Goal: Information Seeking & Learning: Learn about a topic

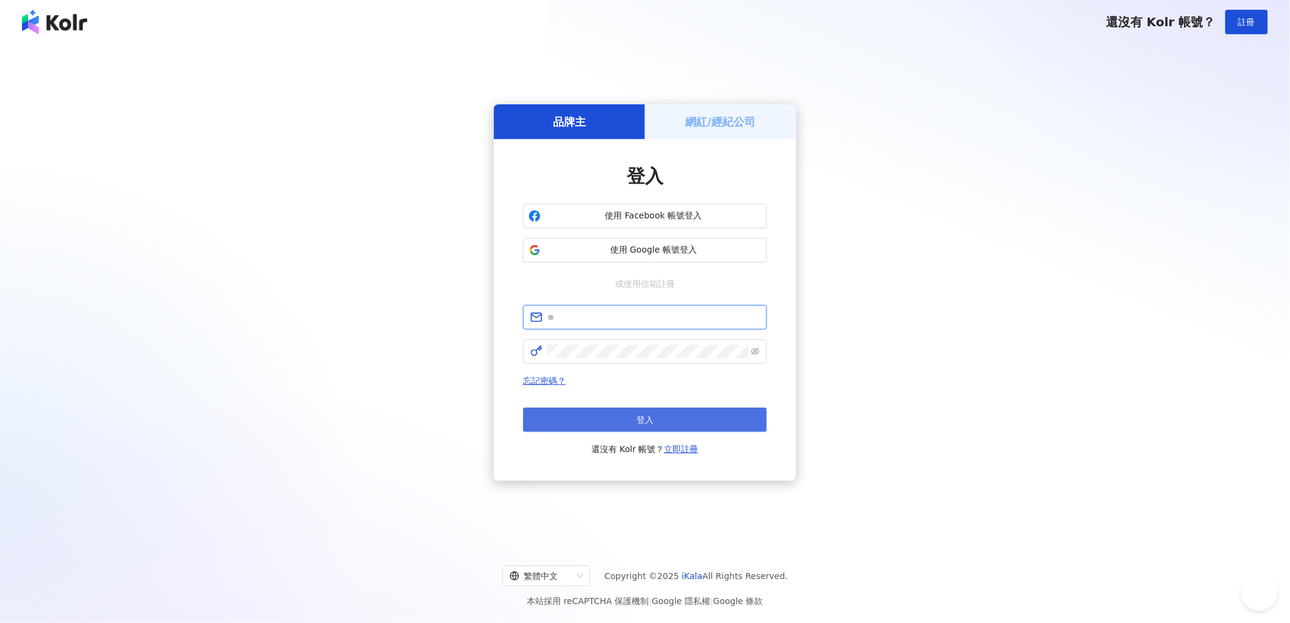
type input "**********"
click at [668, 424] on button "登入" at bounding box center [645, 419] width 244 height 24
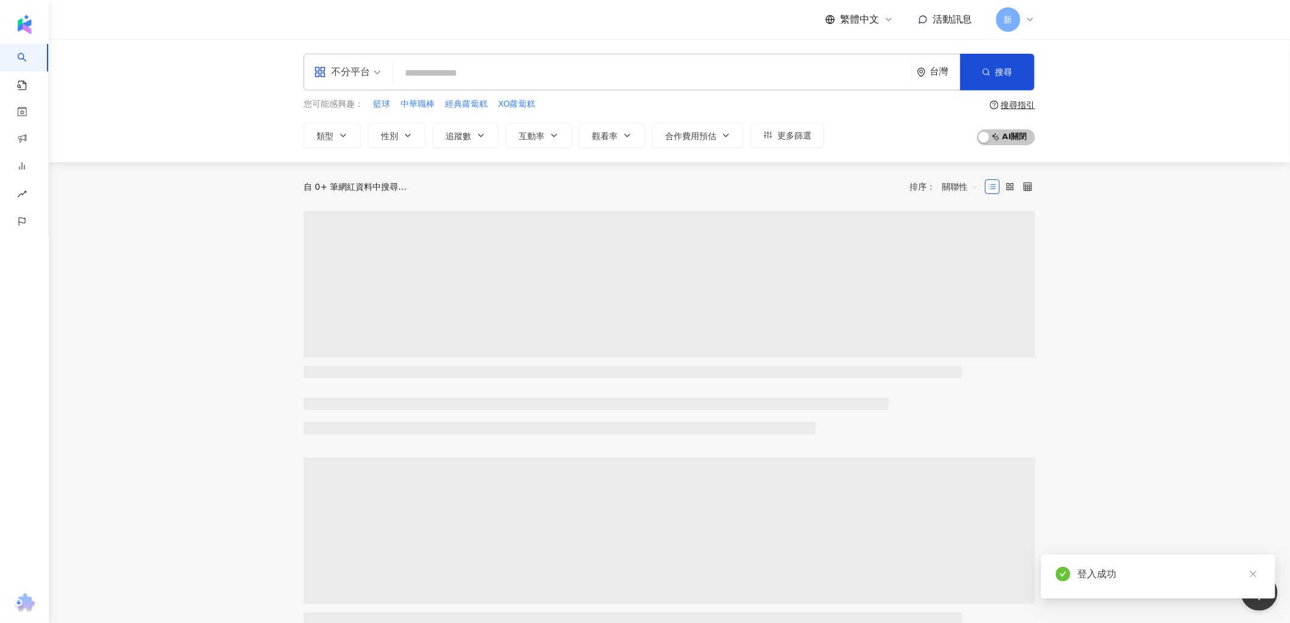
click at [552, 74] on input "search" at bounding box center [652, 73] width 508 height 23
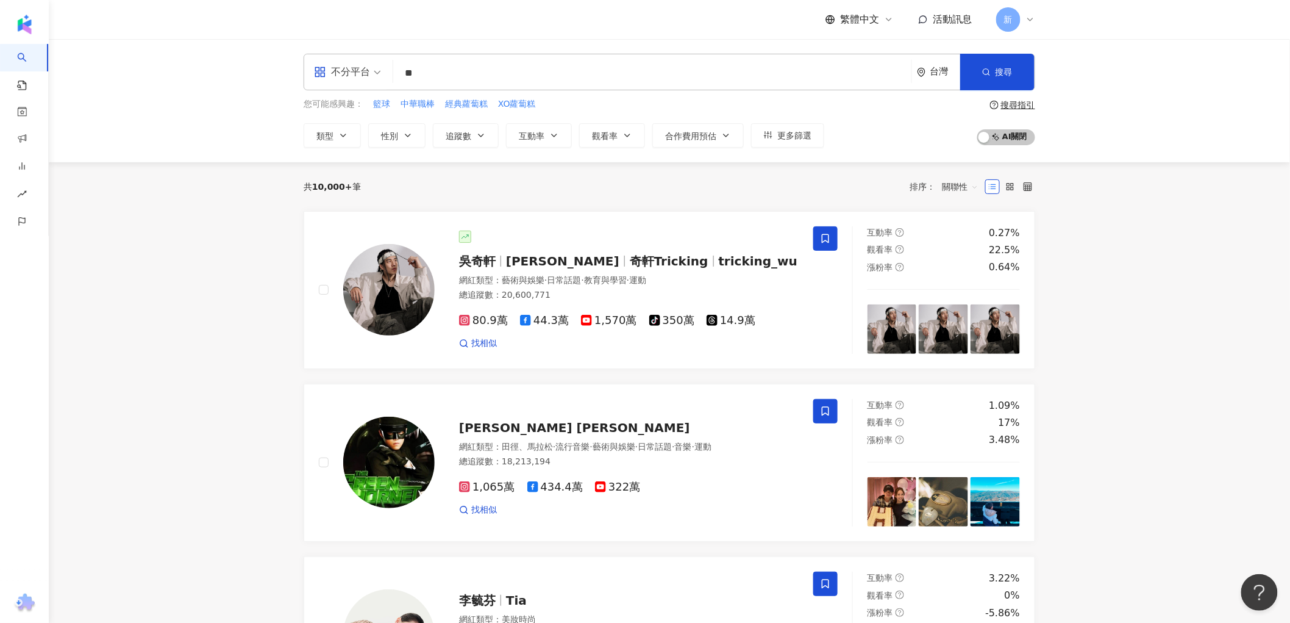
type input "*"
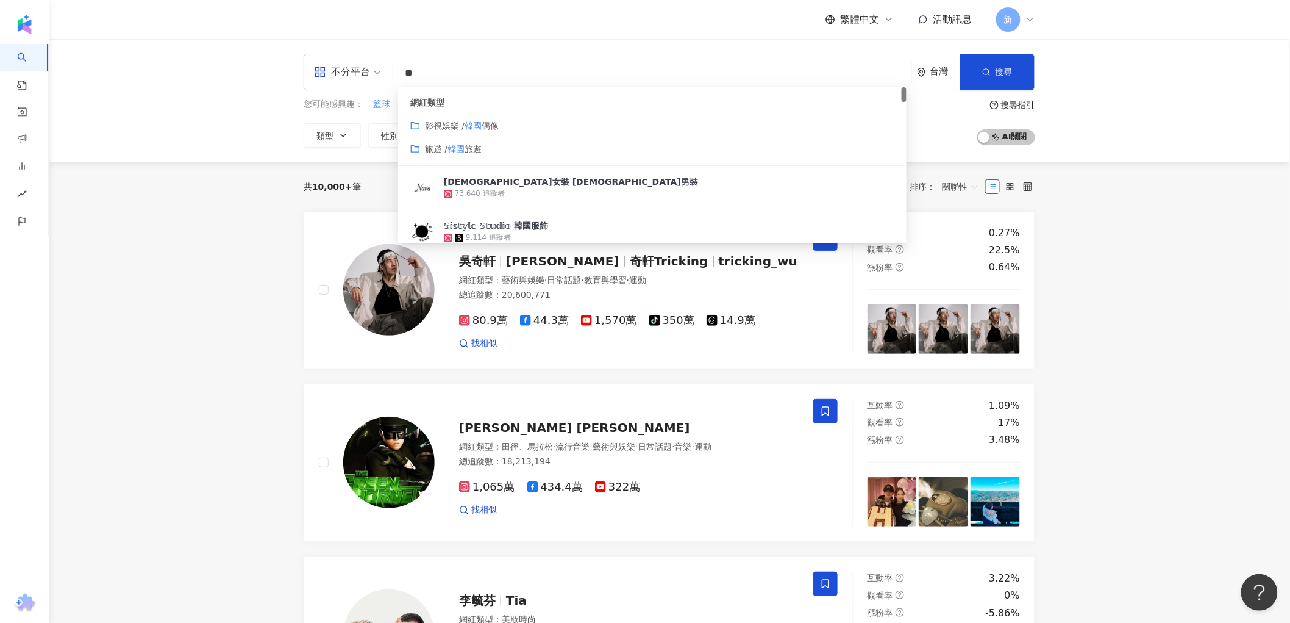
click at [366, 79] on div "不分平台" at bounding box center [342, 72] width 56 height 20
type input "**"
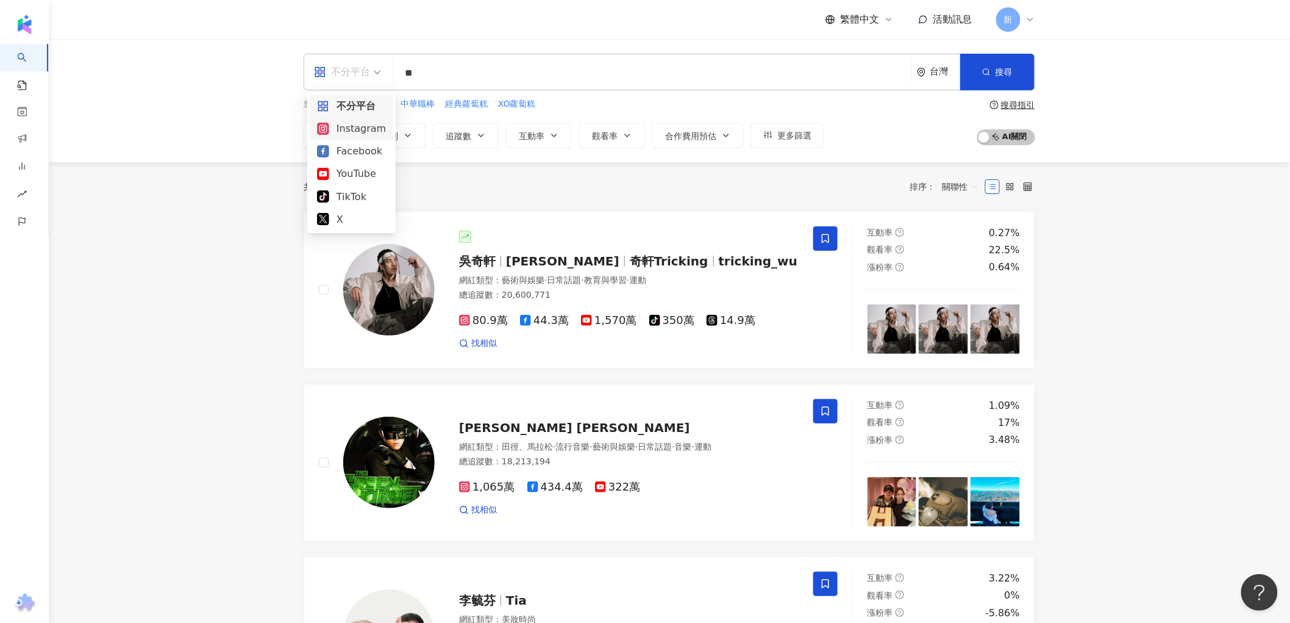
click at [346, 133] on div "Instagram" at bounding box center [351, 128] width 69 height 15
click at [433, 68] on input "**" at bounding box center [652, 73] width 508 height 23
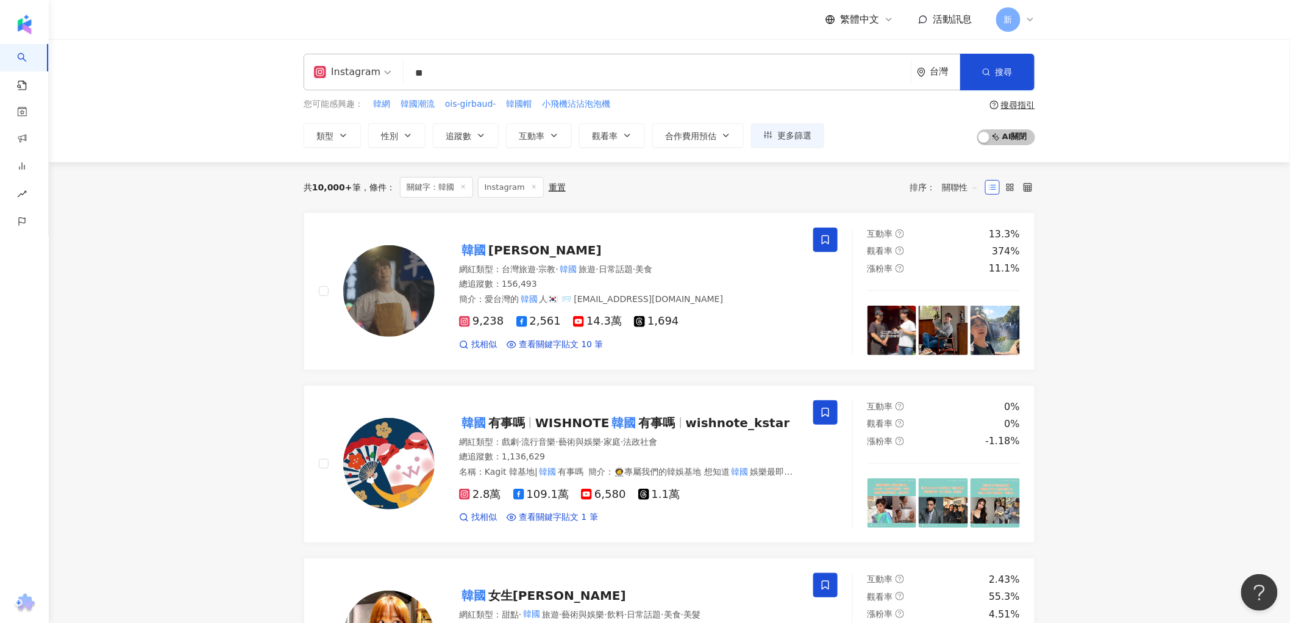
click at [406, 136] on icon "button" at bounding box center [408, 135] width 10 height 10
click at [409, 208] on label "女" at bounding box center [398, 207] width 37 height 13
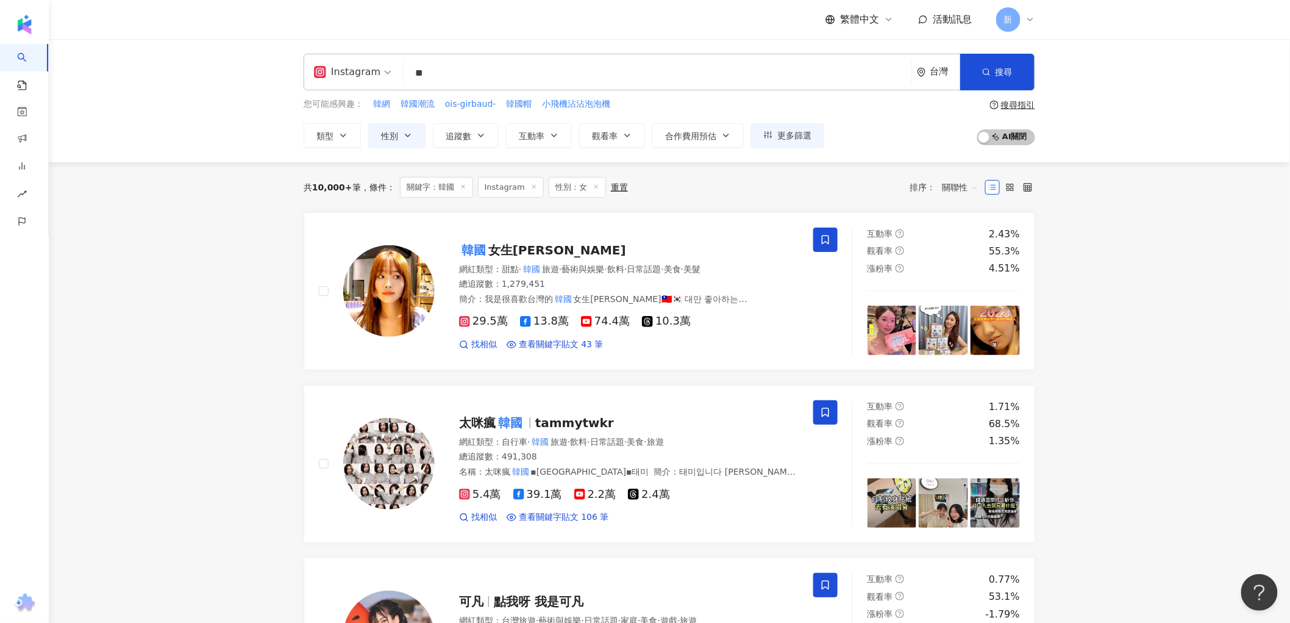
click at [380, 79] on span "Instagram" at bounding box center [352, 72] width 77 height 20
click at [370, 124] on div "Instagram" at bounding box center [355, 128] width 76 height 15
click at [399, 458] on img at bounding box center [388, 463] width 91 height 91
click at [472, 131] on button "追蹤數" at bounding box center [466, 135] width 66 height 24
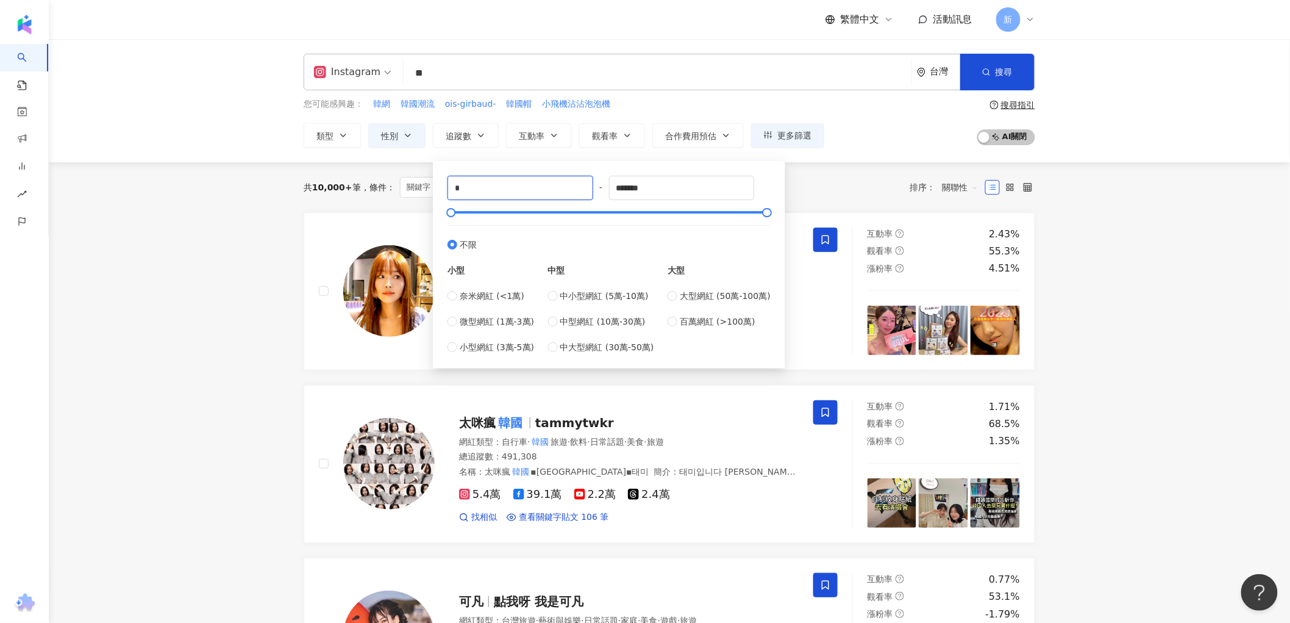
drag, startPoint x: 482, startPoint y: 187, endPoint x: 355, endPoint y: 190, distance: 126.2
type input "**"
type input "*****"
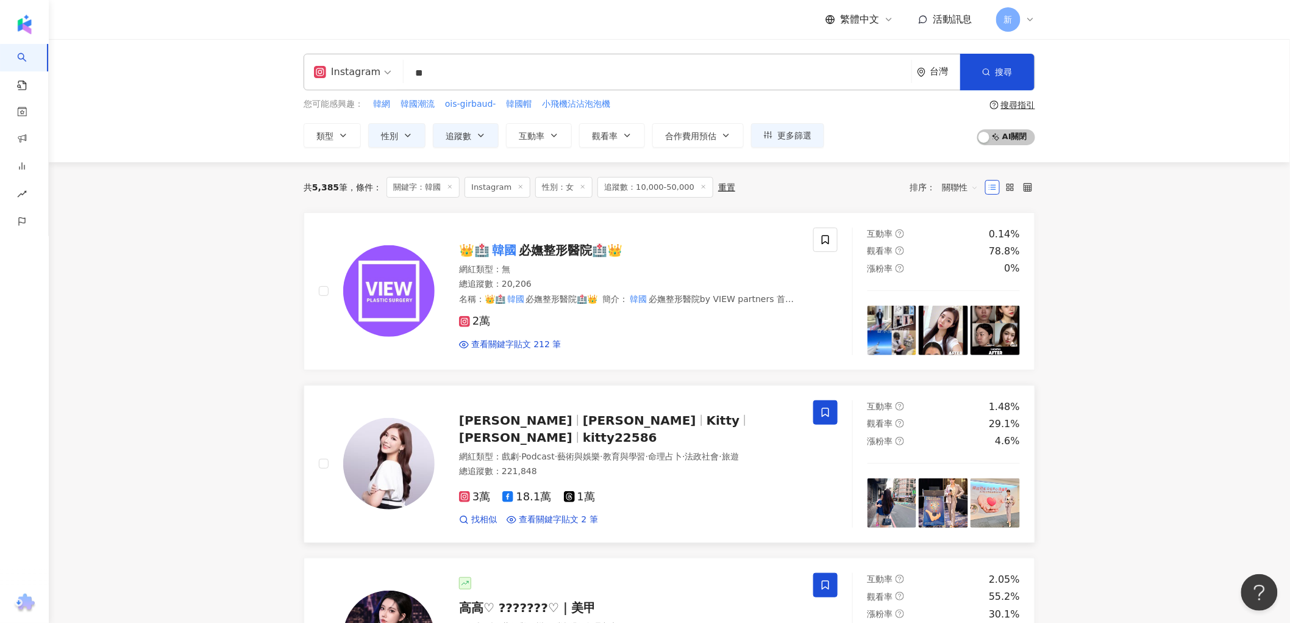
click at [395, 443] on img at bounding box center [388, 463] width 91 height 91
click at [532, 126] on button "互動率" at bounding box center [539, 135] width 66 height 24
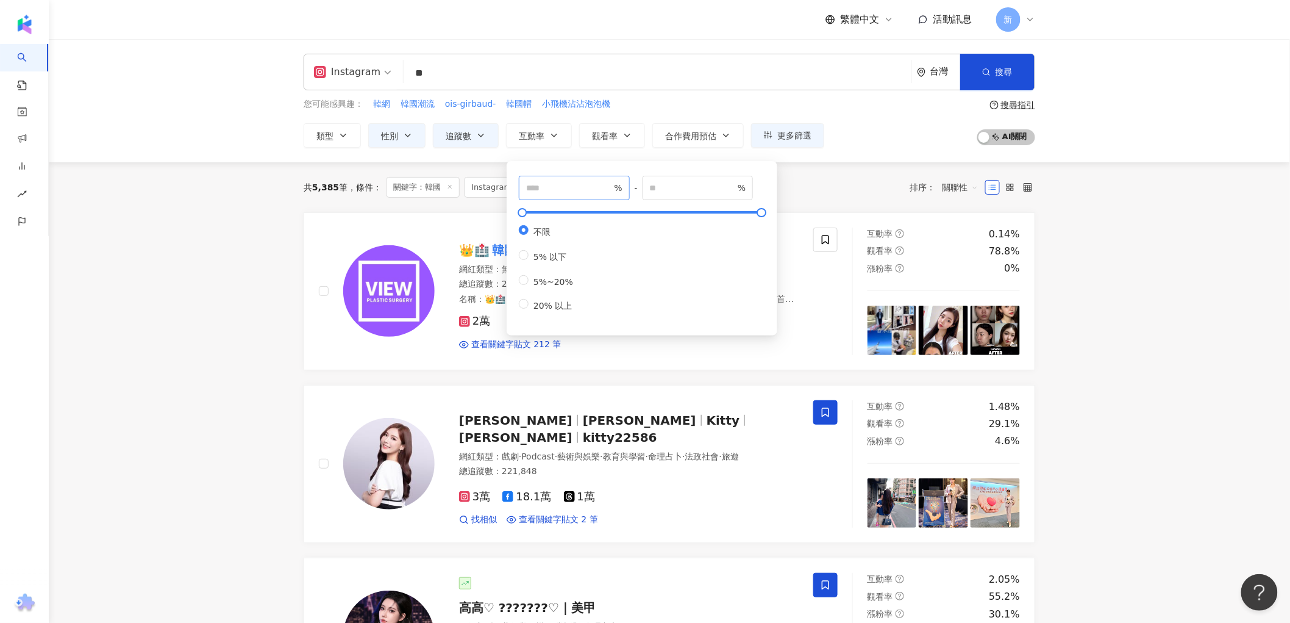
click at [557, 195] on span "%" at bounding box center [574, 188] width 111 height 24
type input "*"
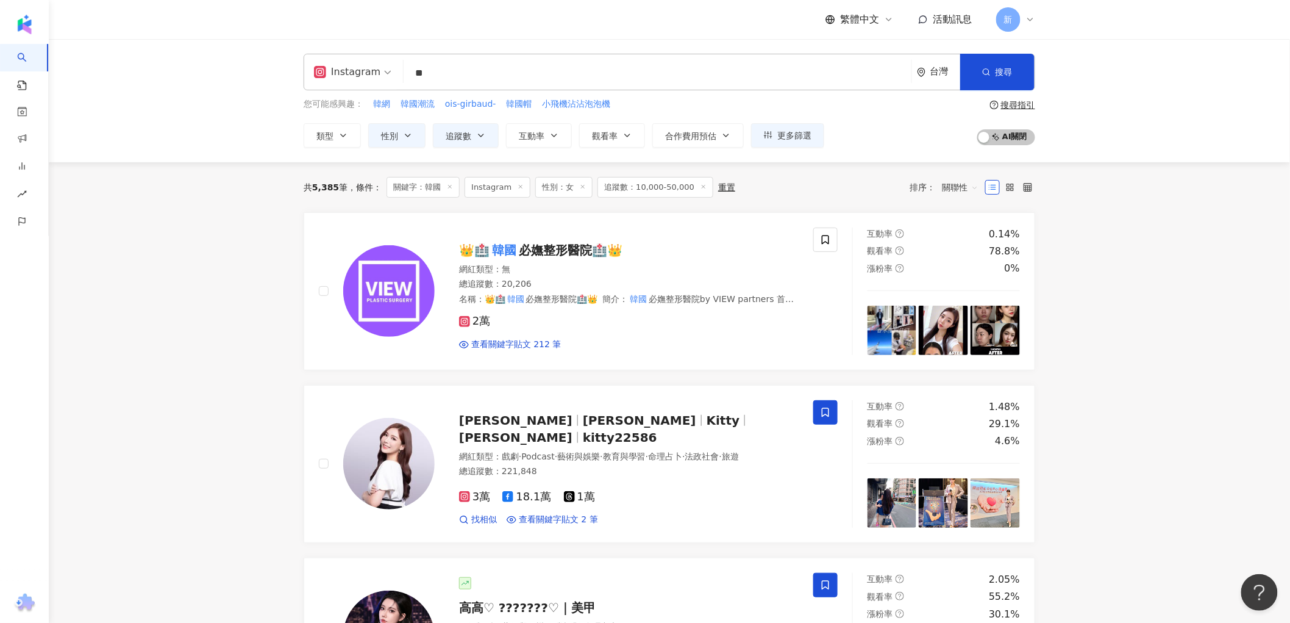
drag, startPoint x: 261, startPoint y: 252, endPoint x: 410, endPoint y: 187, distance: 163.2
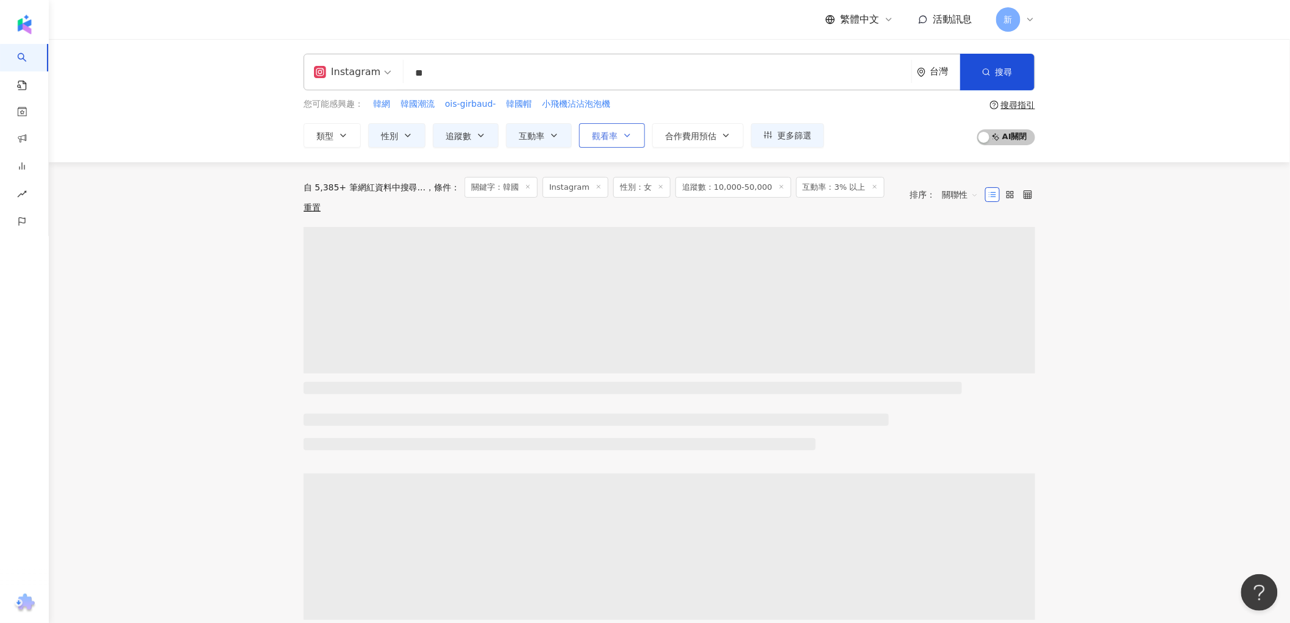
click at [620, 143] on button "觀看率" at bounding box center [612, 135] width 66 height 24
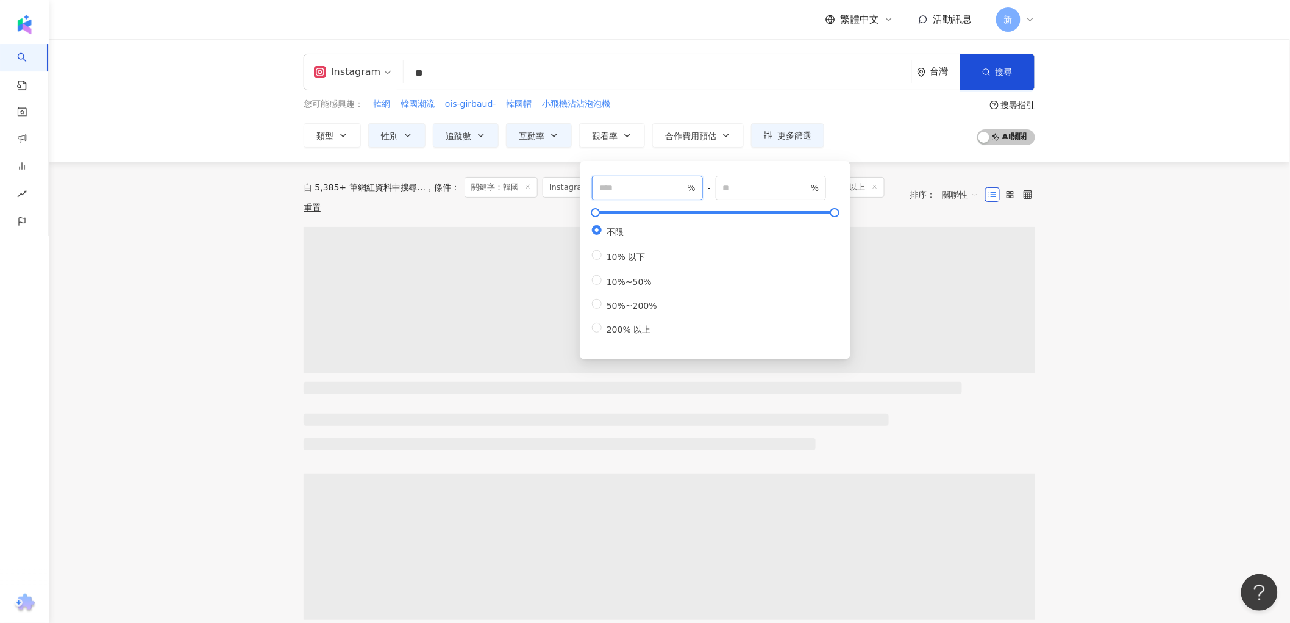
click at [624, 191] on input "number" at bounding box center [641, 187] width 85 height 13
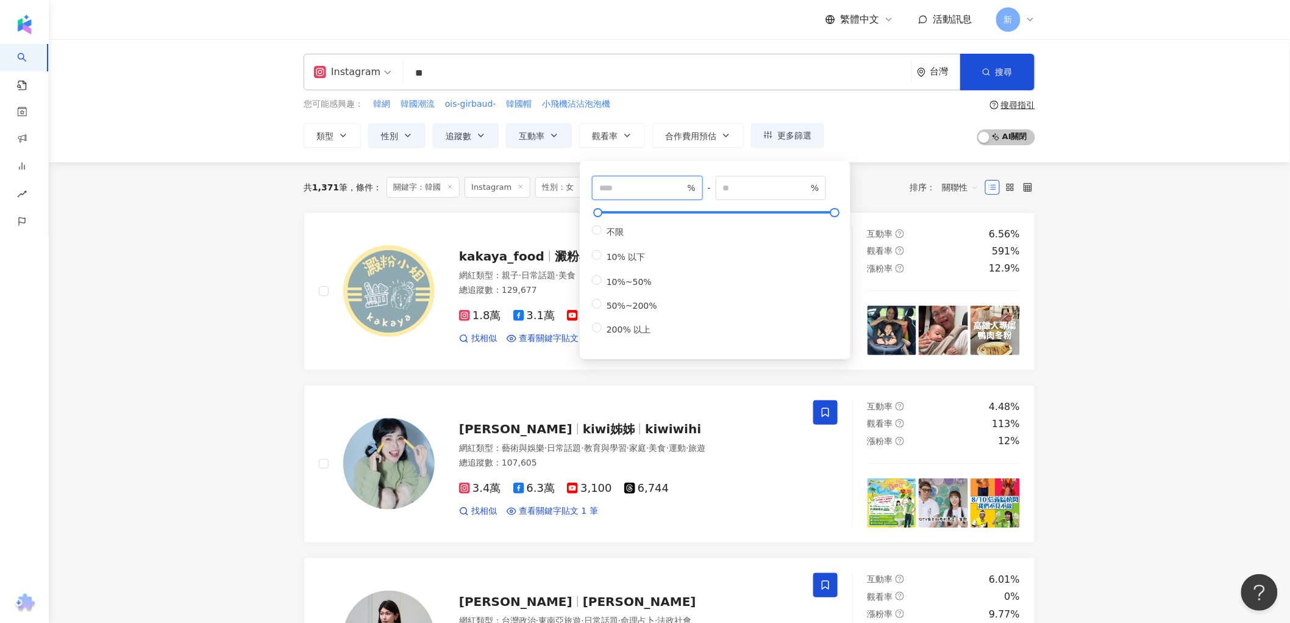
type input "***"
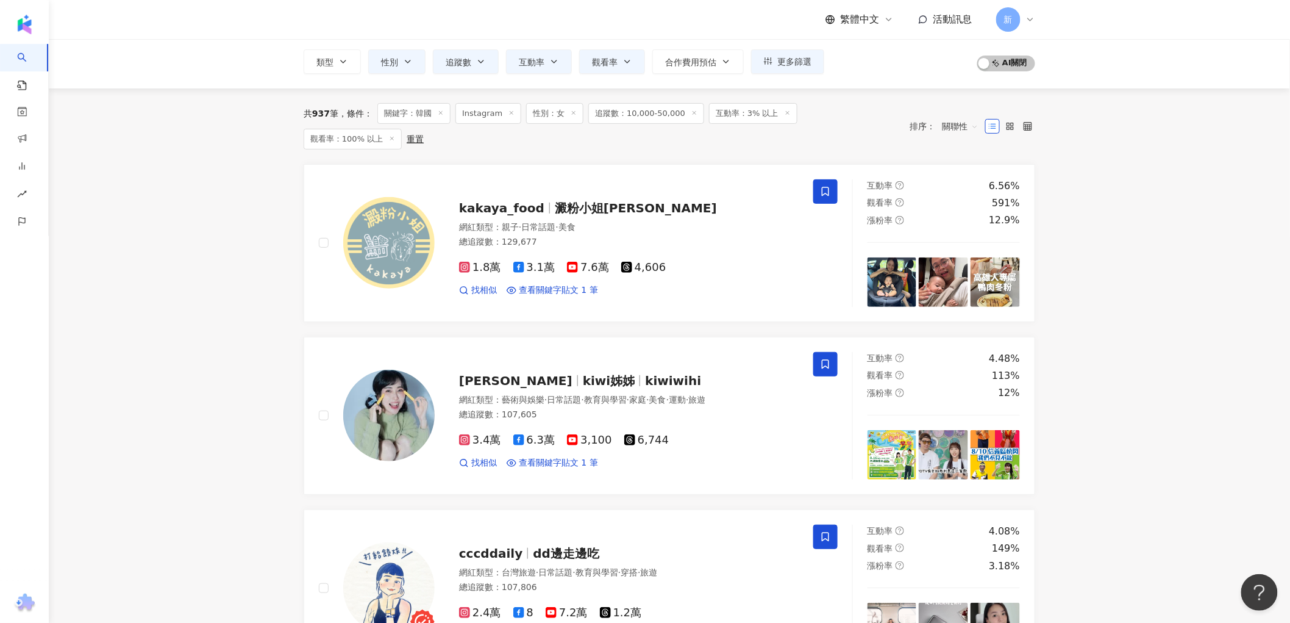
scroll to position [256, 0]
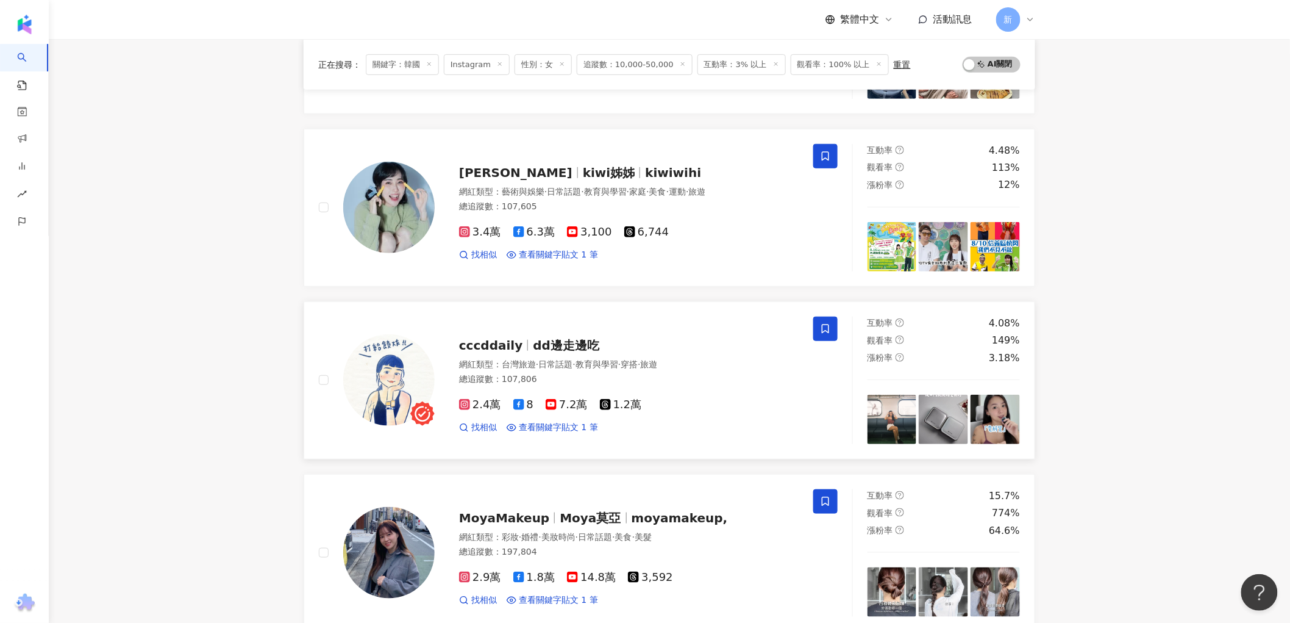
click at [387, 387] on img at bounding box center [388, 379] width 91 height 91
click at [385, 556] on img at bounding box center [388, 552] width 91 height 91
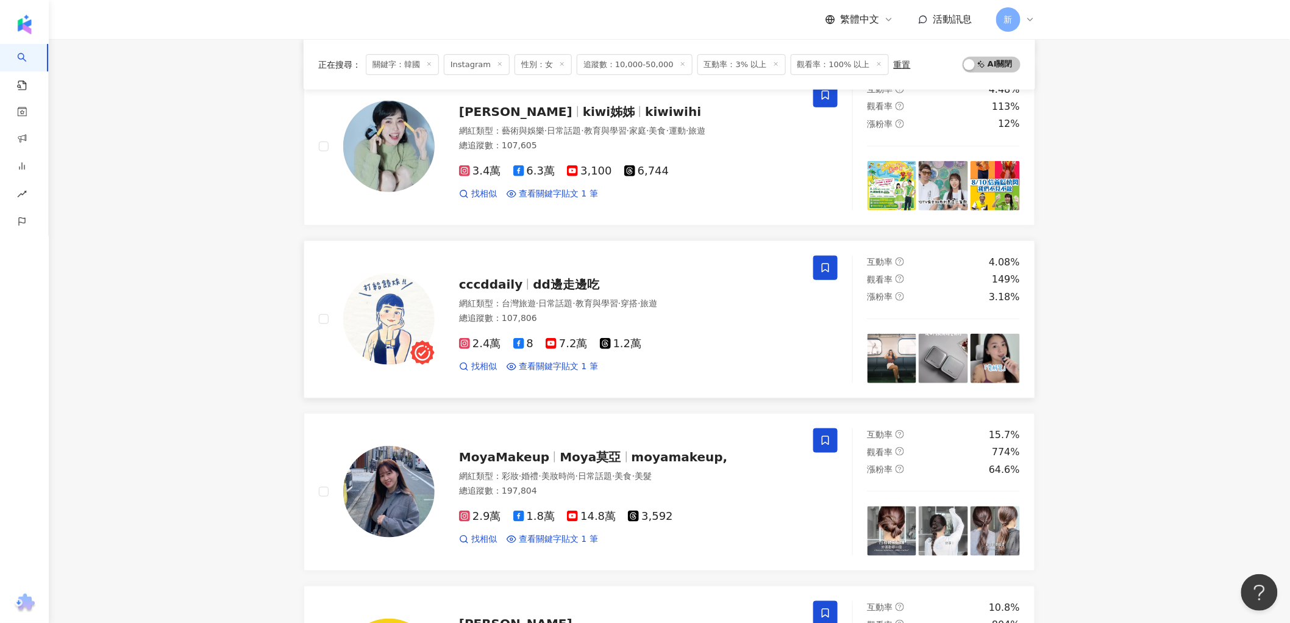
scroll to position [527, 0]
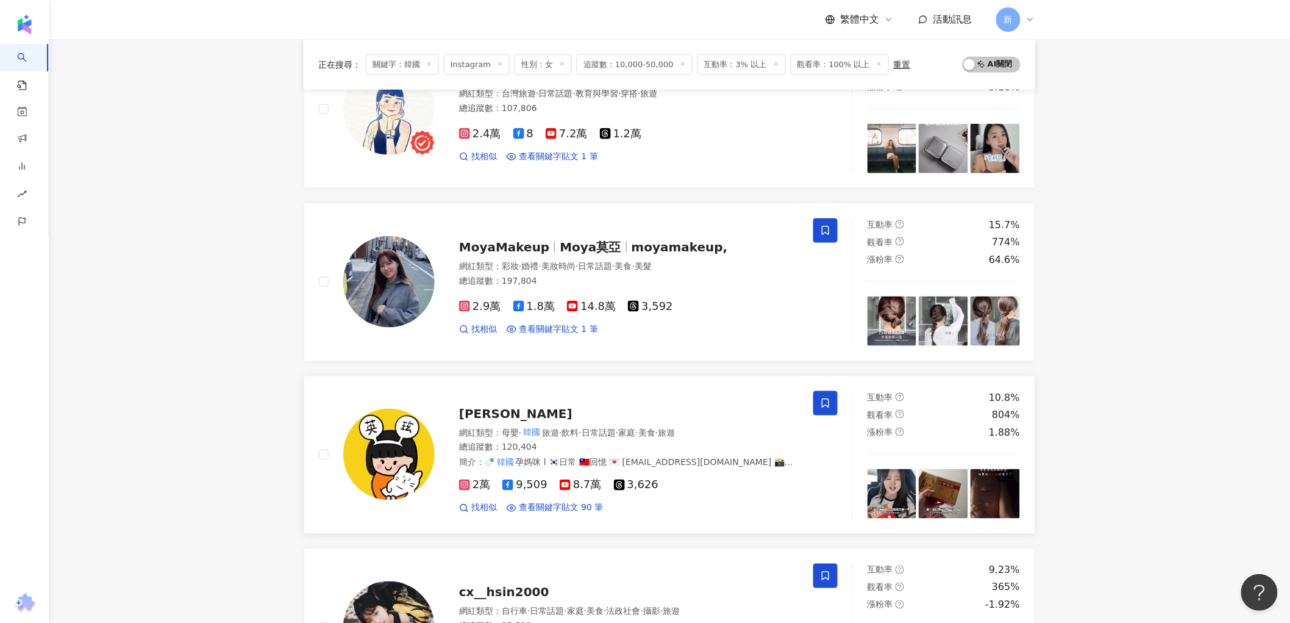
click at [387, 457] on img at bounding box center [388, 453] width 91 height 91
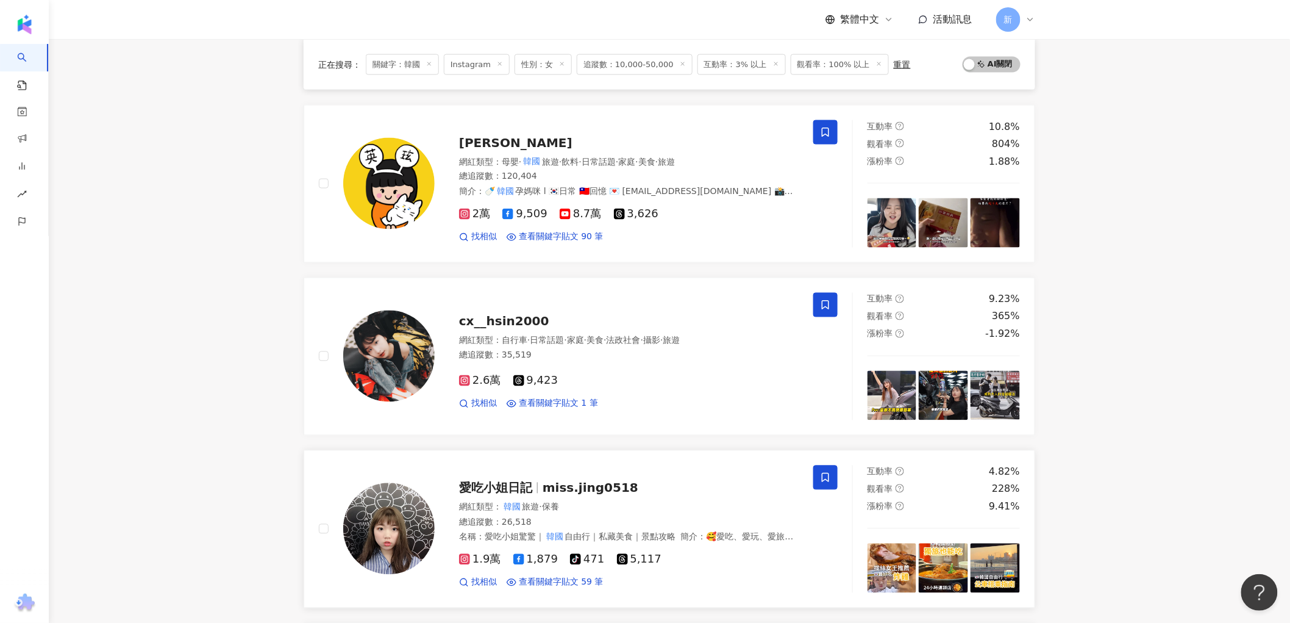
scroll to position [933, 0]
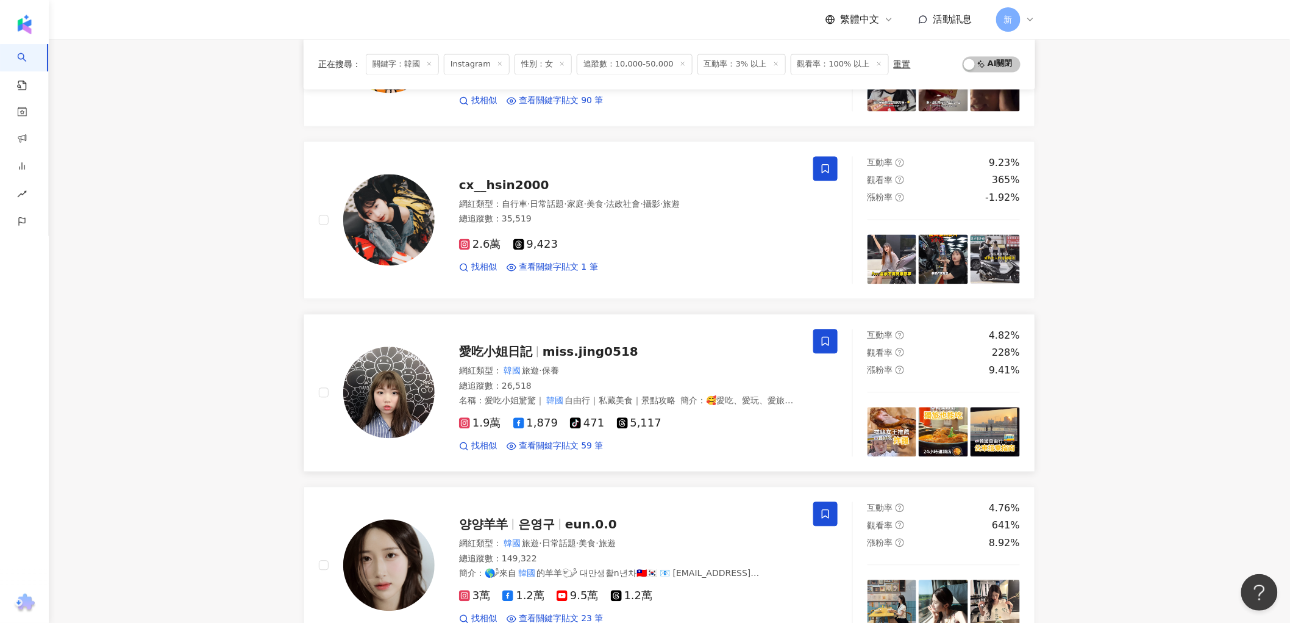
click at [399, 413] on img at bounding box center [388, 392] width 91 height 91
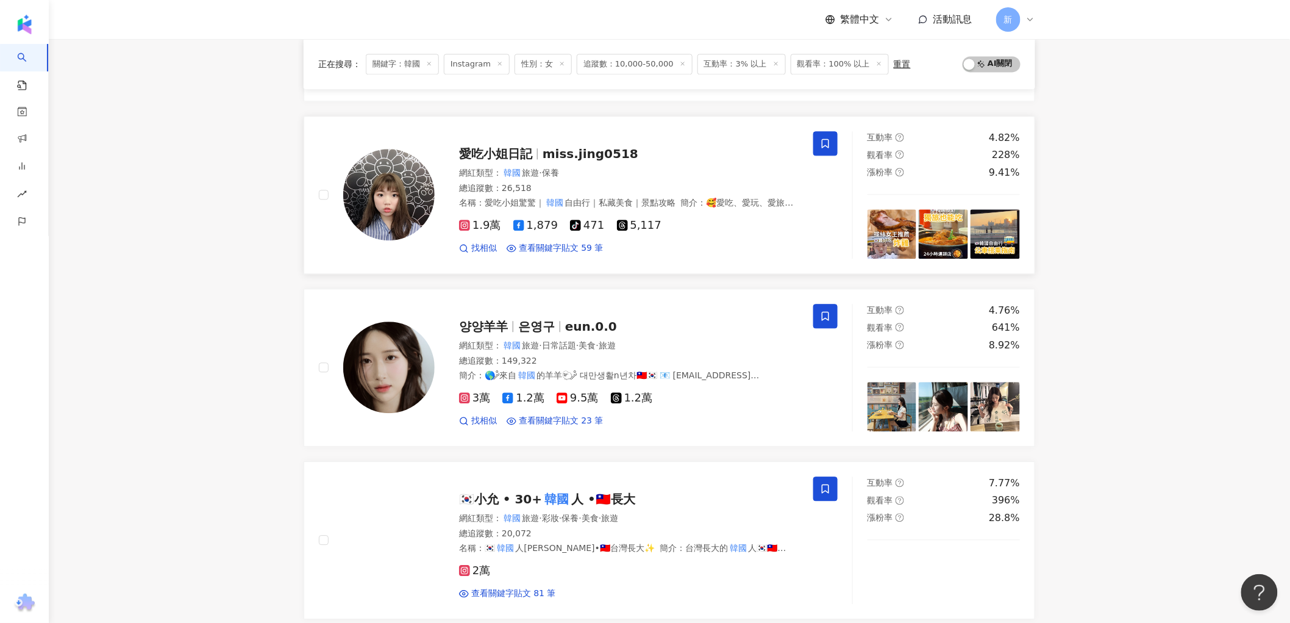
scroll to position [1136, 0]
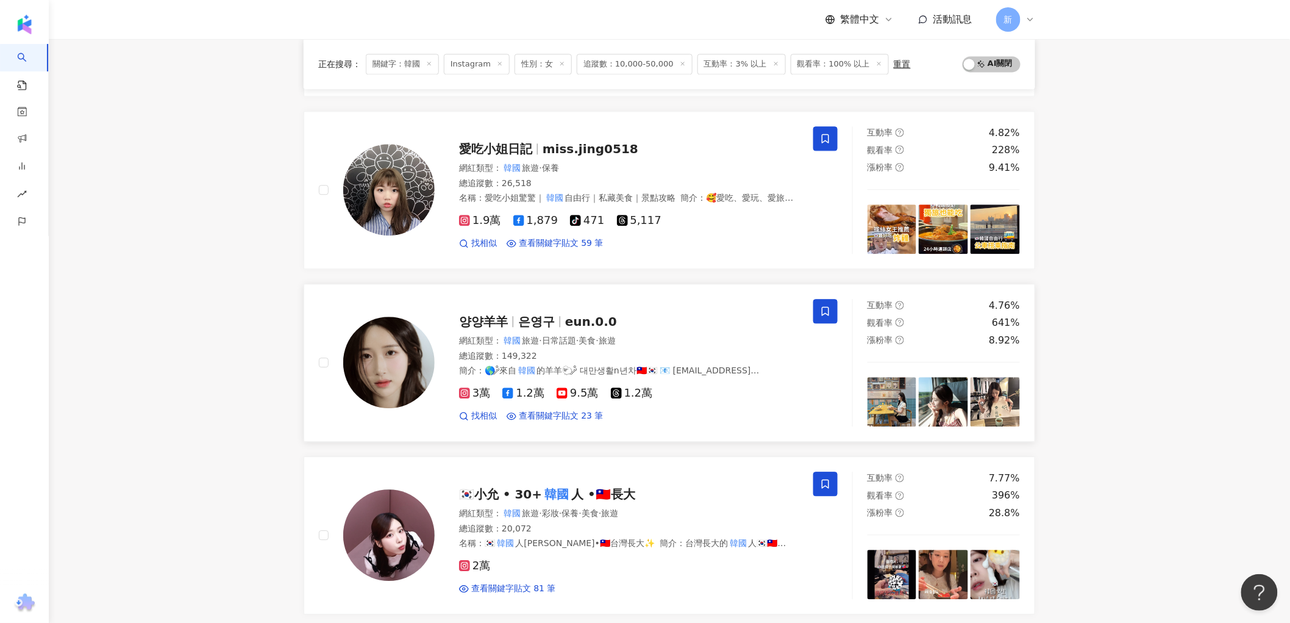
click at [387, 361] on img at bounding box center [388, 361] width 91 height 91
click at [404, 558] on img at bounding box center [388, 534] width 91 height 91
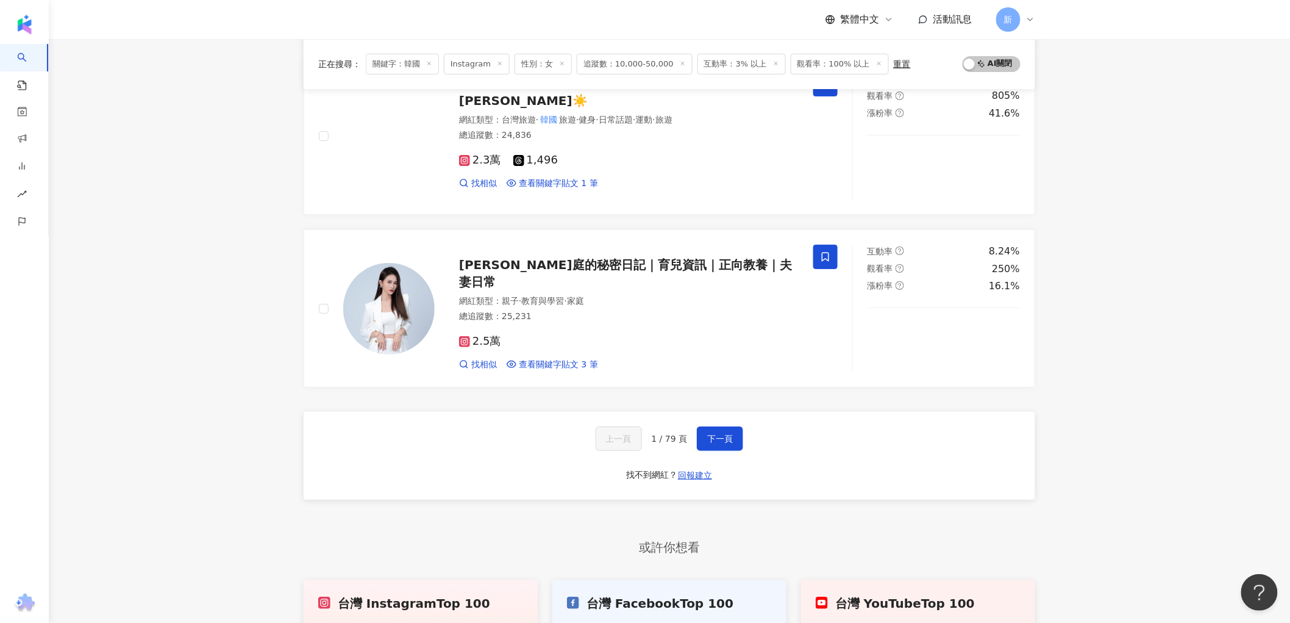
scroll to position [1882, 0]
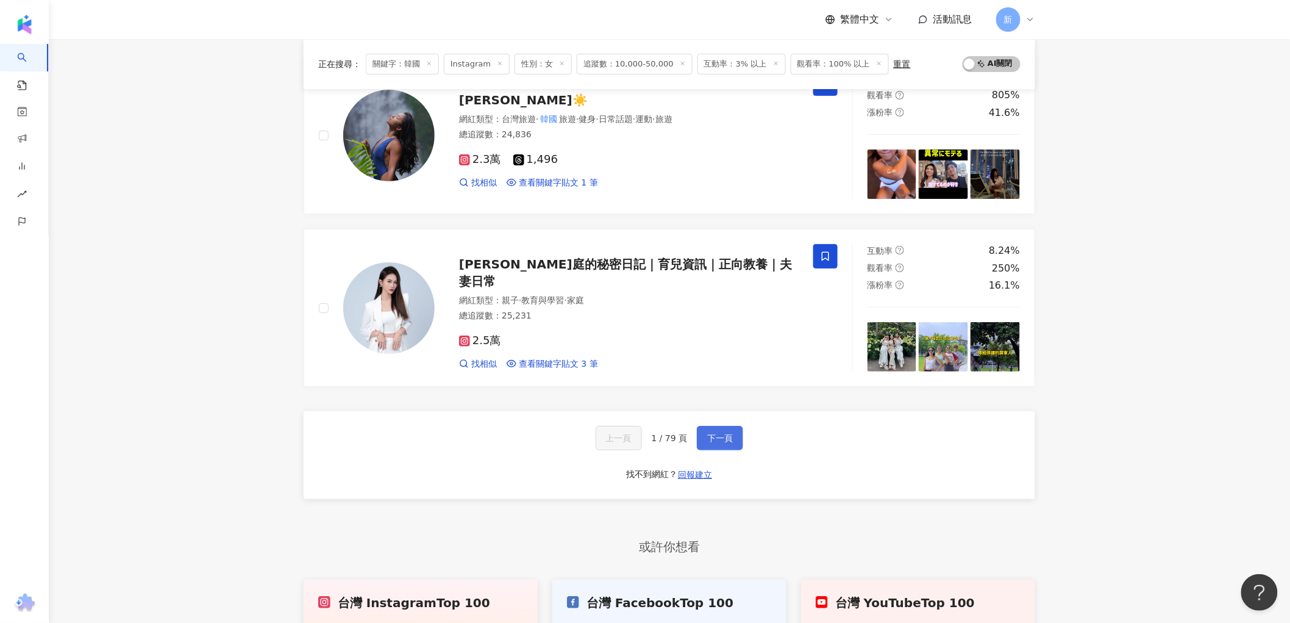
click at [732, 442] on button "下一頁" at bounding box center [720, 438] width 46 height 24
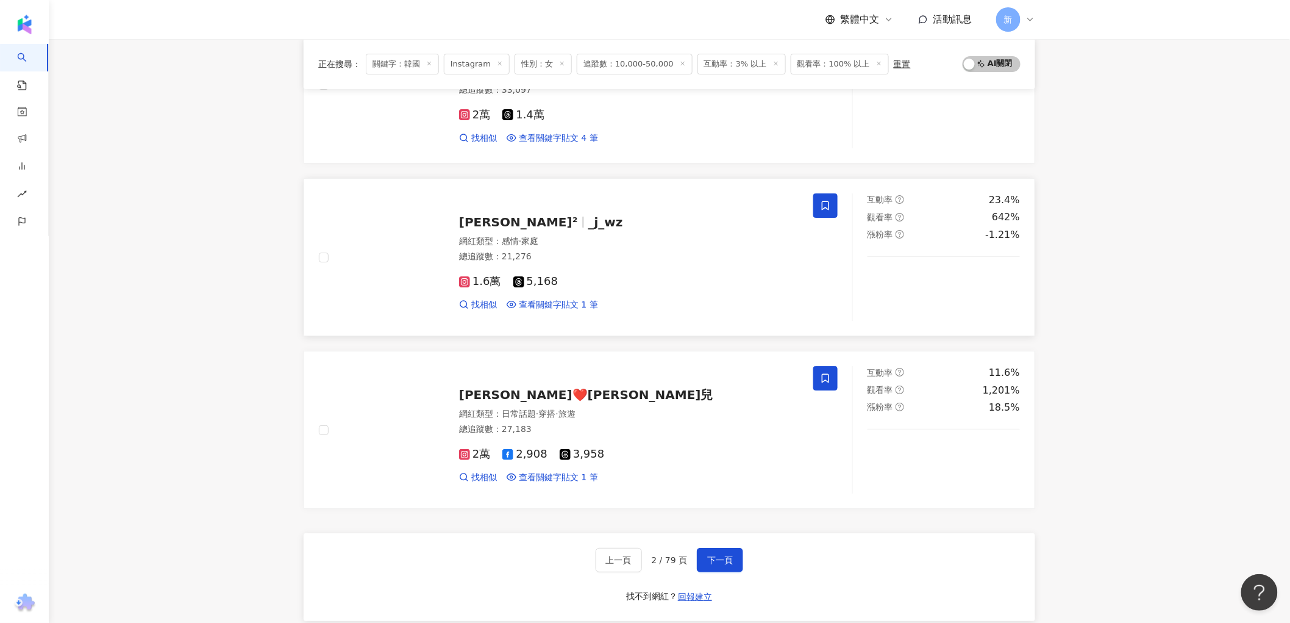
scroll to position [1761, 0]
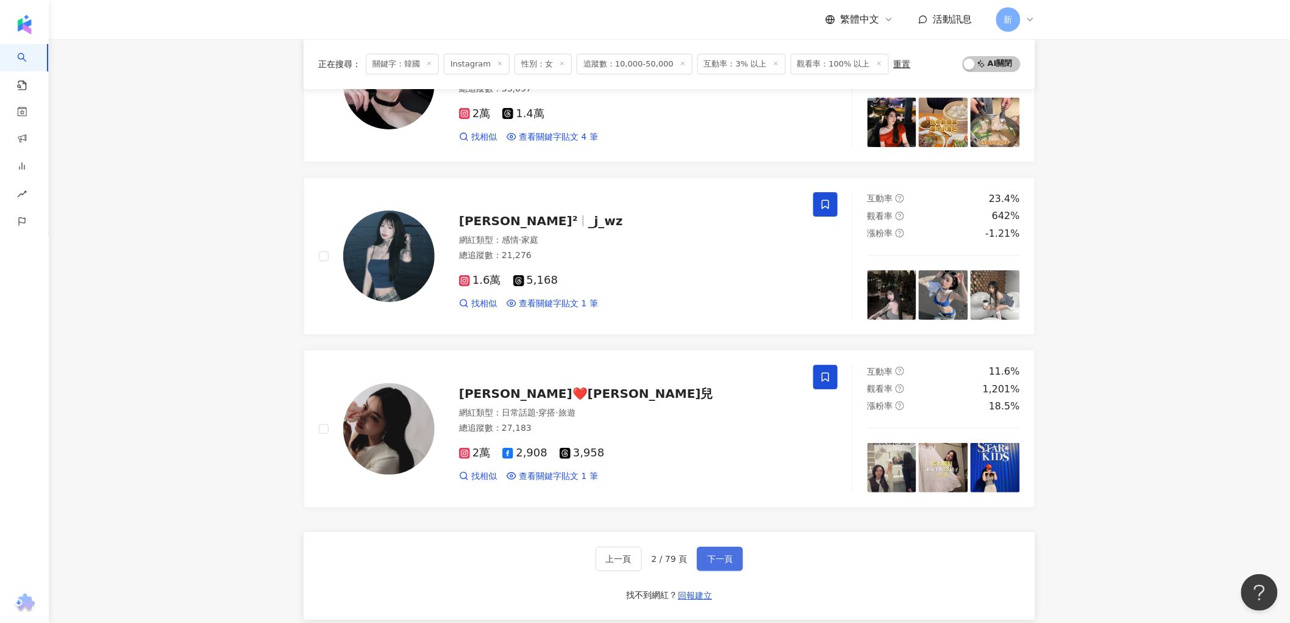
click at [709, 557] on span "下一頁" at bounding box center [720, 559] width 26 height 10
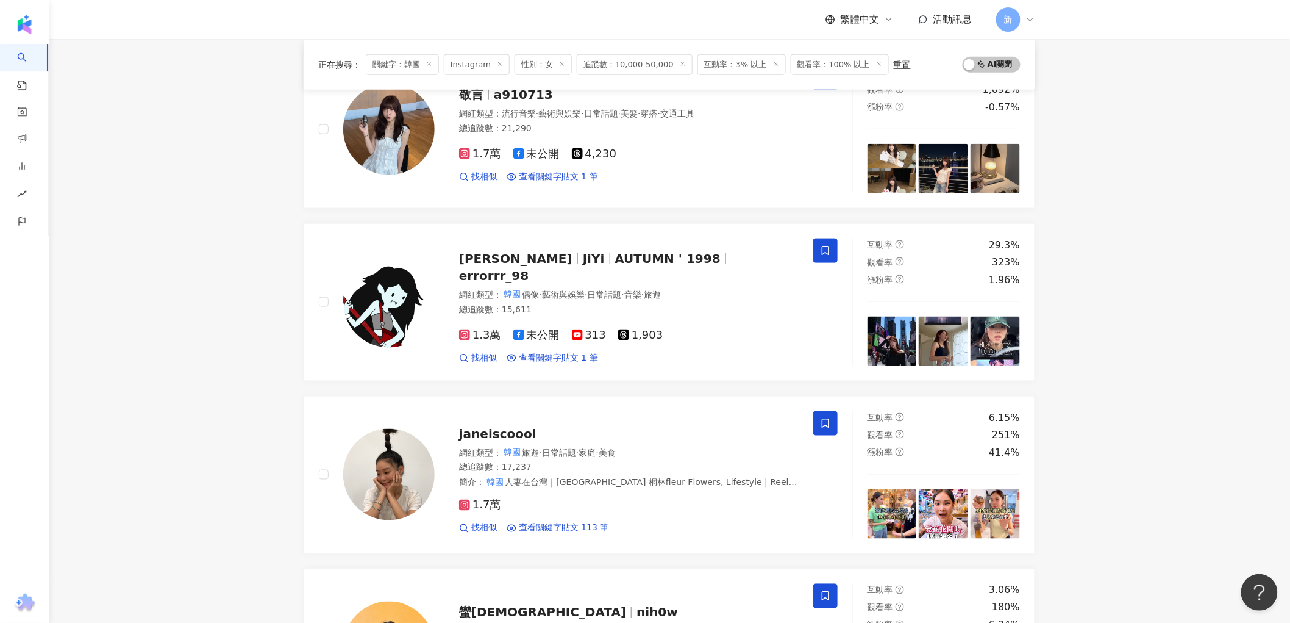
scroll to position [482, 0]
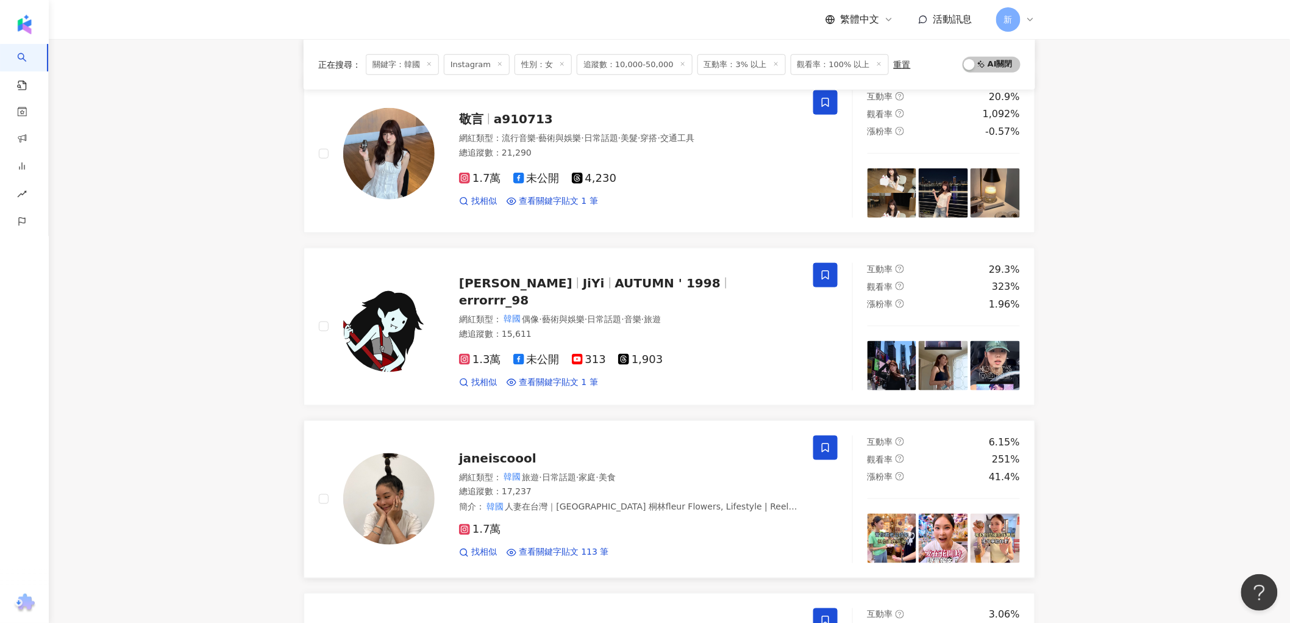
click at [355, 496] on img at bounding box center [388, 498] width 91 height 91
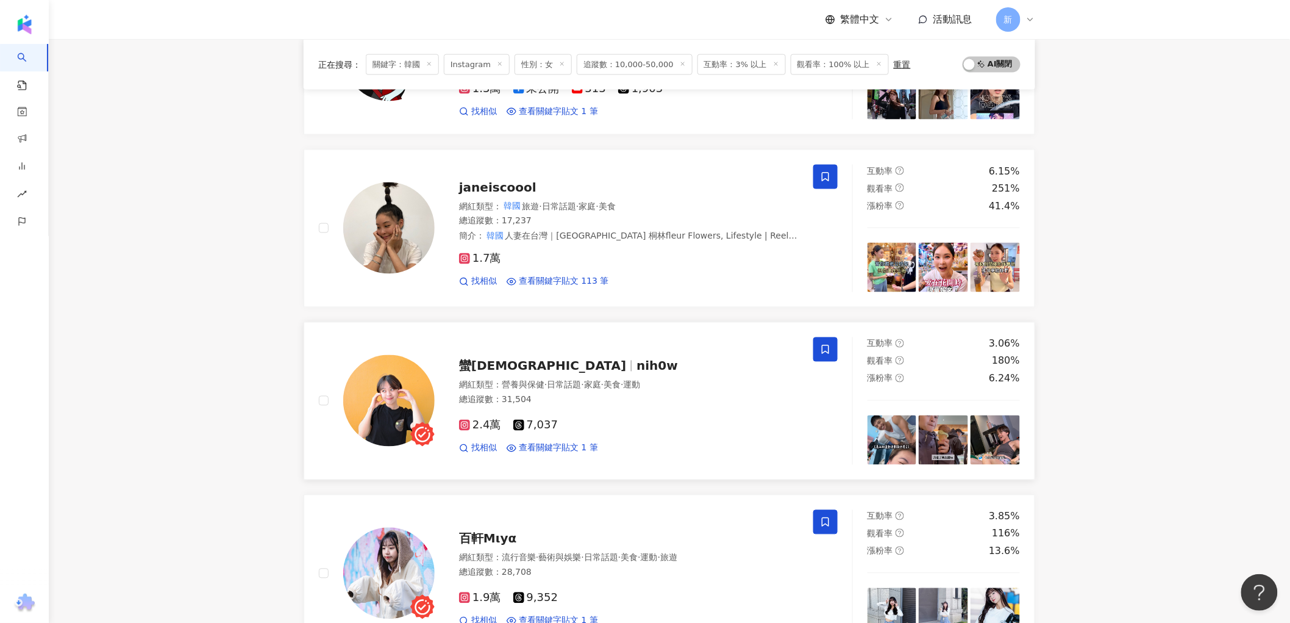
click at [396, 366] on img at bounding box center [388, 400] width 91 height 91
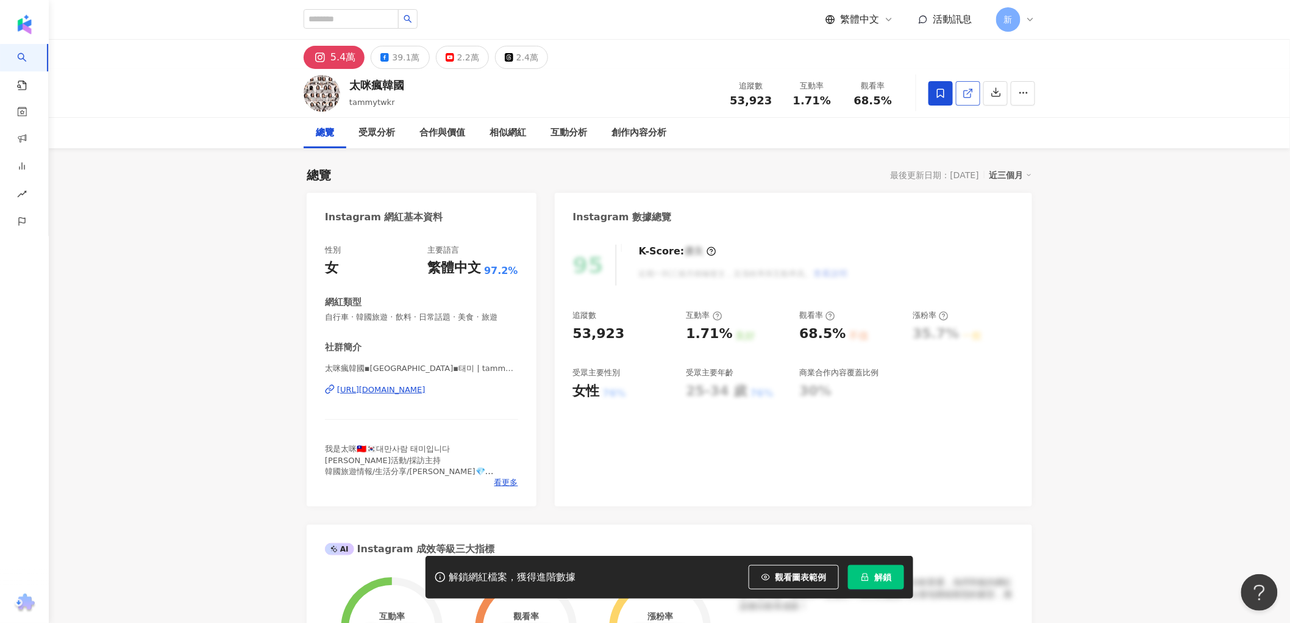
click at [972, 98] on icon at bounding box center [968, 93] width 11 height 11
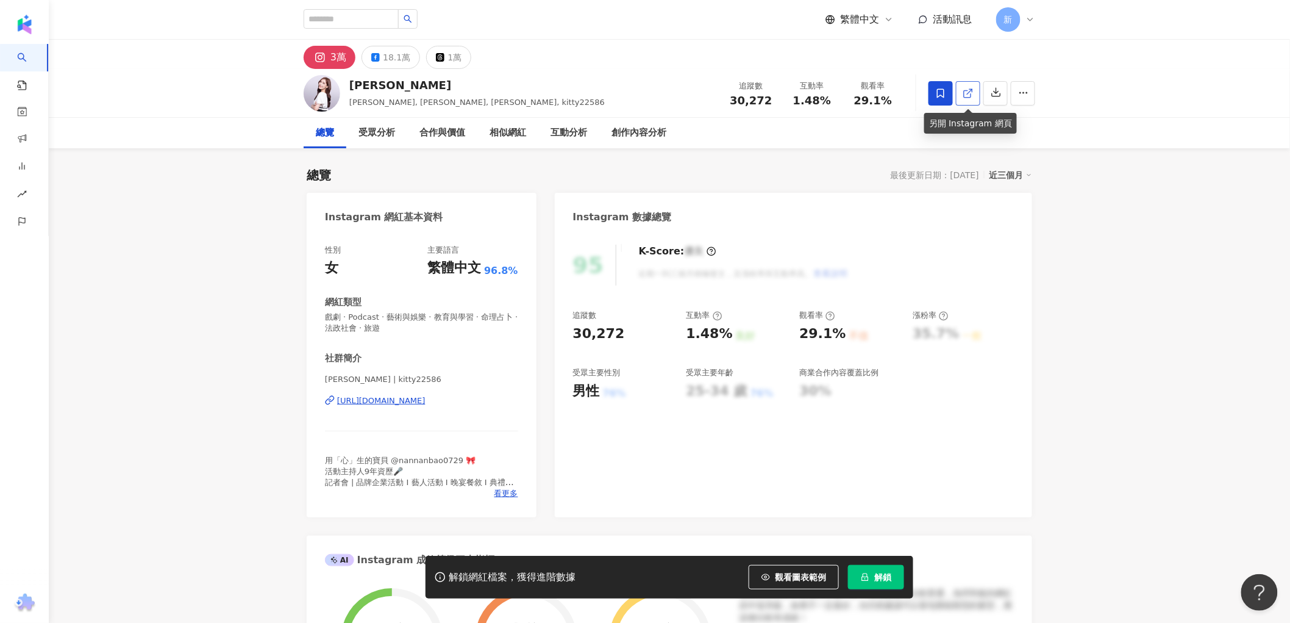
click at [977, 90] on link at bounding box center [968, 93] width 24 height 24
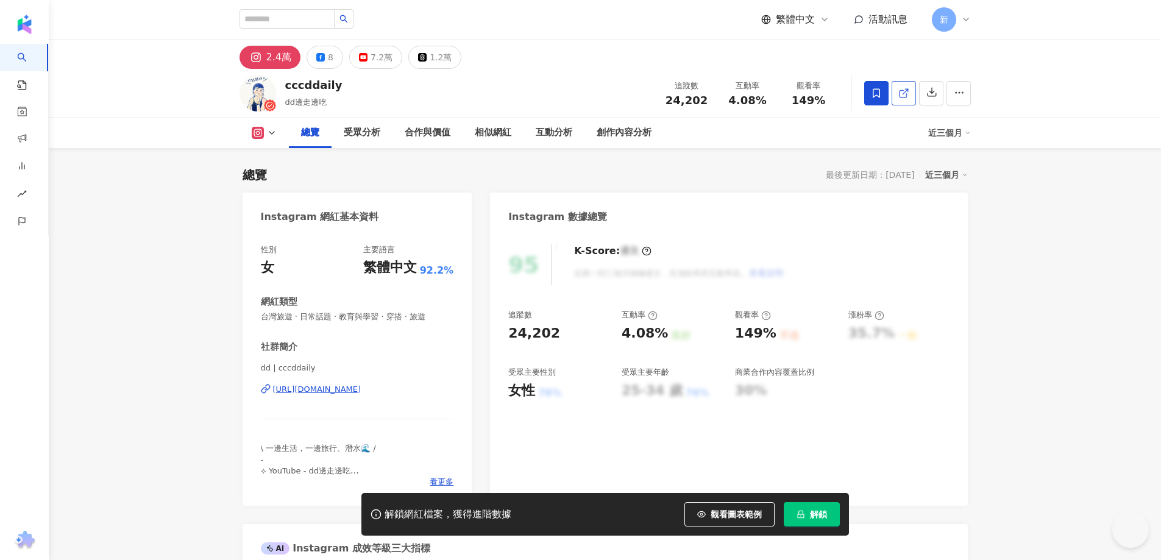
click at [916, 92] on link at bounding box center [904, 93] width 24 height 24
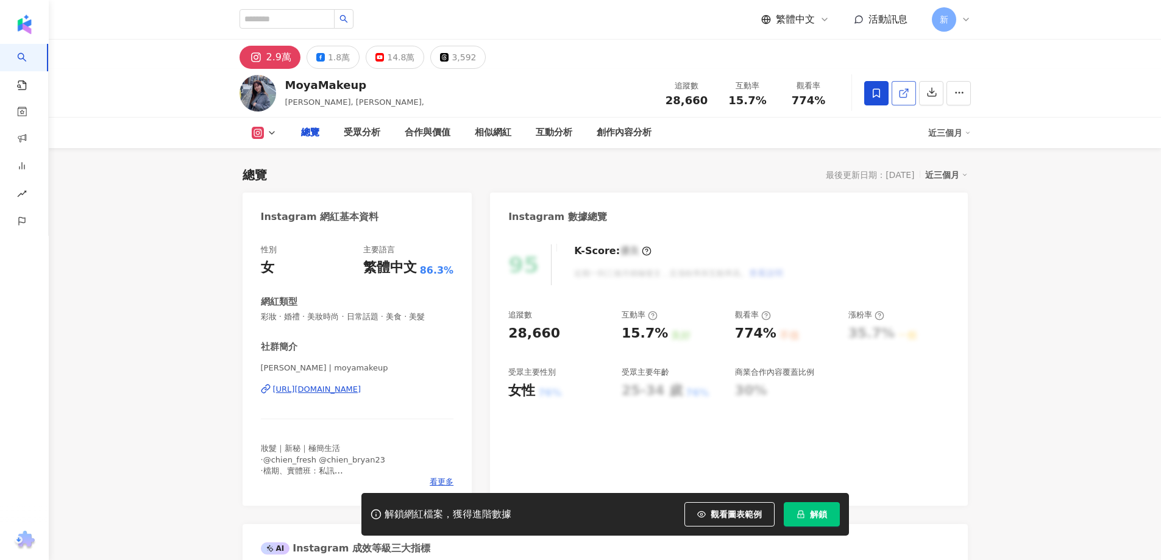
click at [910, 91] on icon at bounding box center [904, 93] width 11 height 11
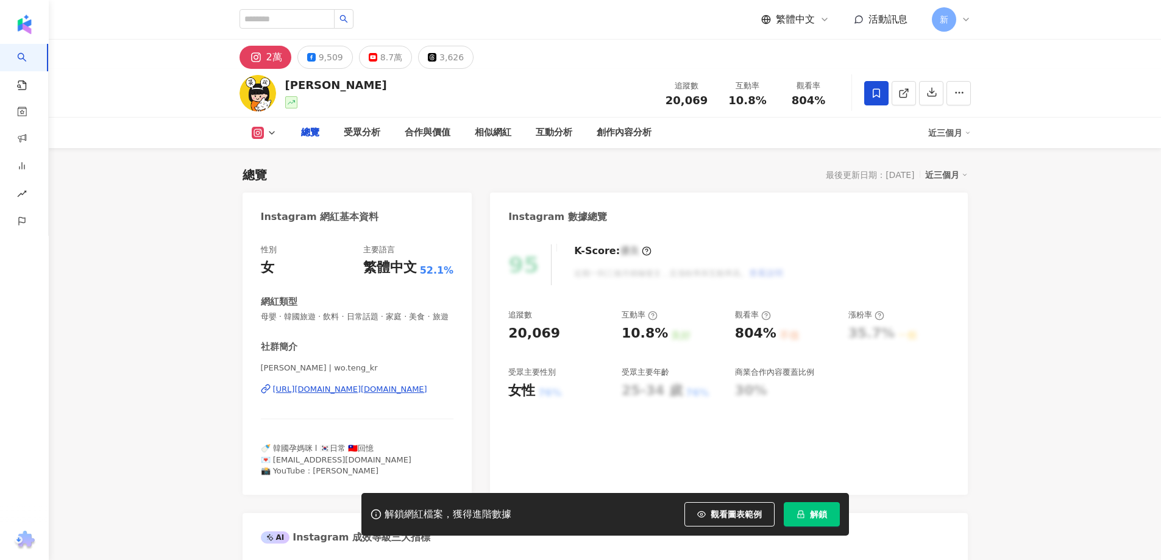
click at [910, 89] on icon at bounding box center [904, 93] width 11 height 11
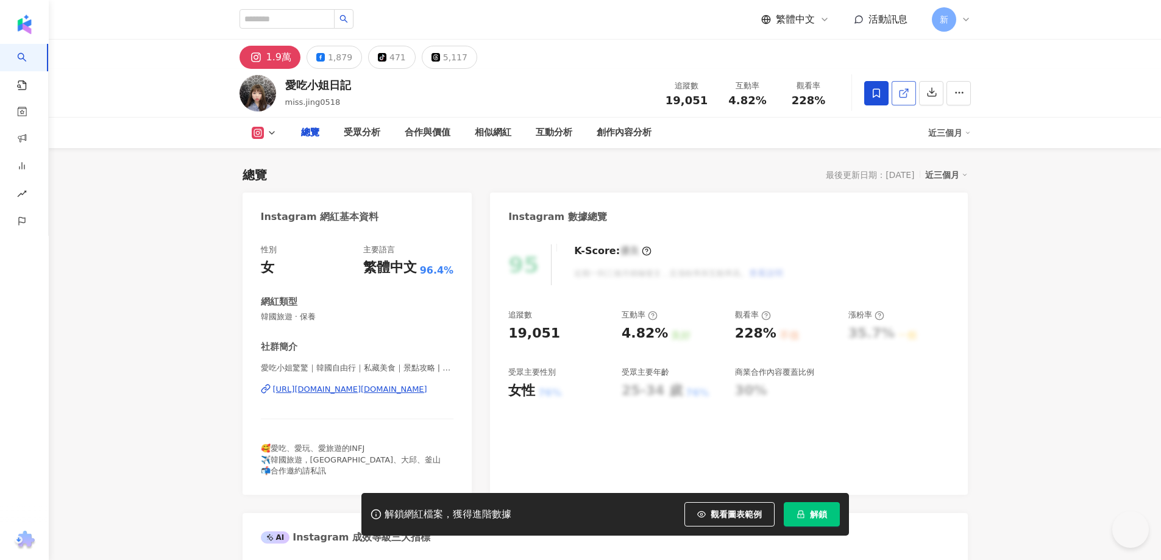
click at [916, 92] on link at bounding box center [904, 93] width 24 height 24
click at [907, 90] on icon at bounding box center [903, 93] width 7 height 7
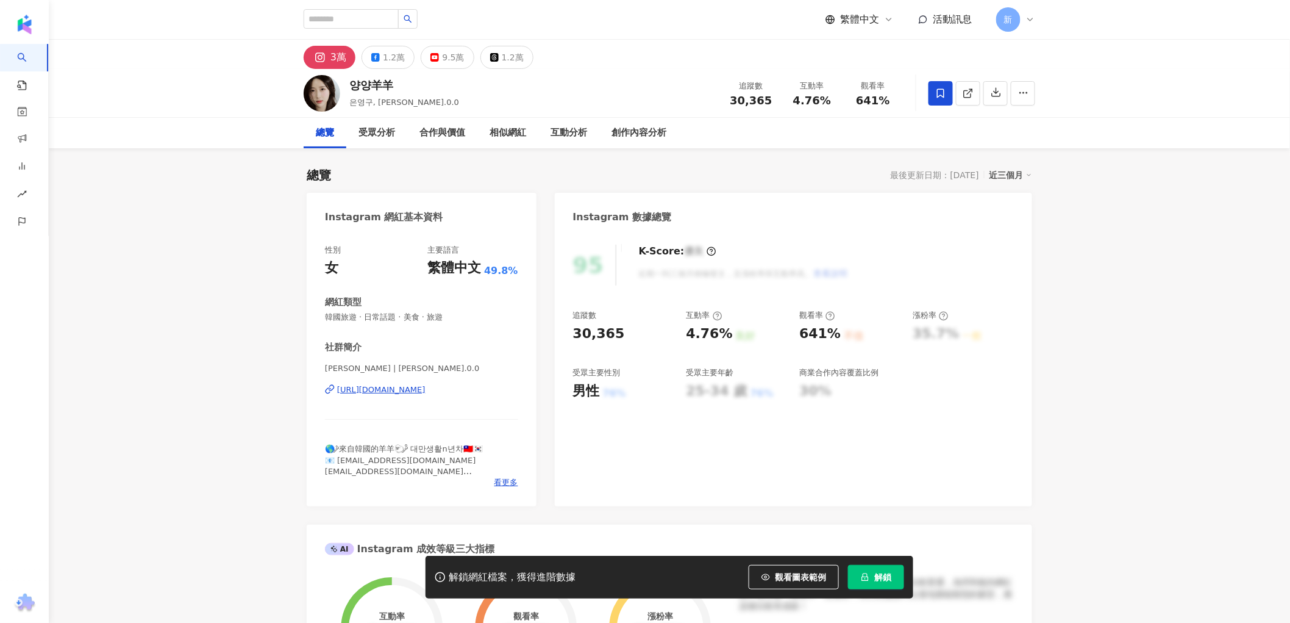
drag, startPoint x: 0, startPoint y: 0, endPoint x: 968, endPoint y: 99, distance: 973.2
click at [968, 99] on span at bounding box center [968, 93] width 11 height 13
click at [966, 88] on icon at bounding box center [968, 93] width 11 height 11
click at [968, 88] on icon at bounding box center [968, 93] width 11 height 11
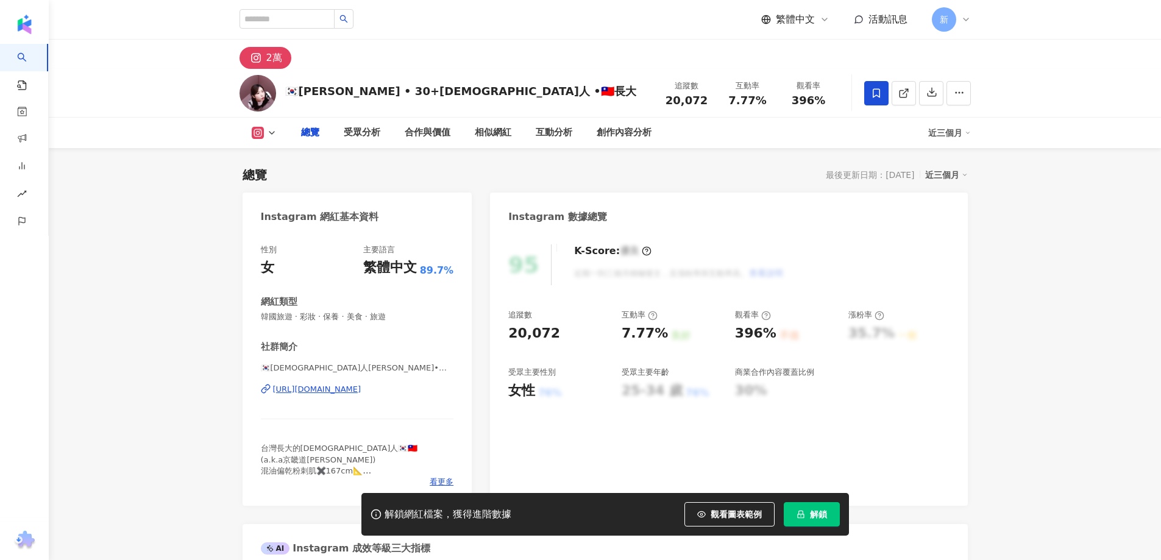
click at [908, 92] on line at bounding box center [905, 91] width 5 height 5
